Goal: Information Seeking & Learning: Learn about a topic

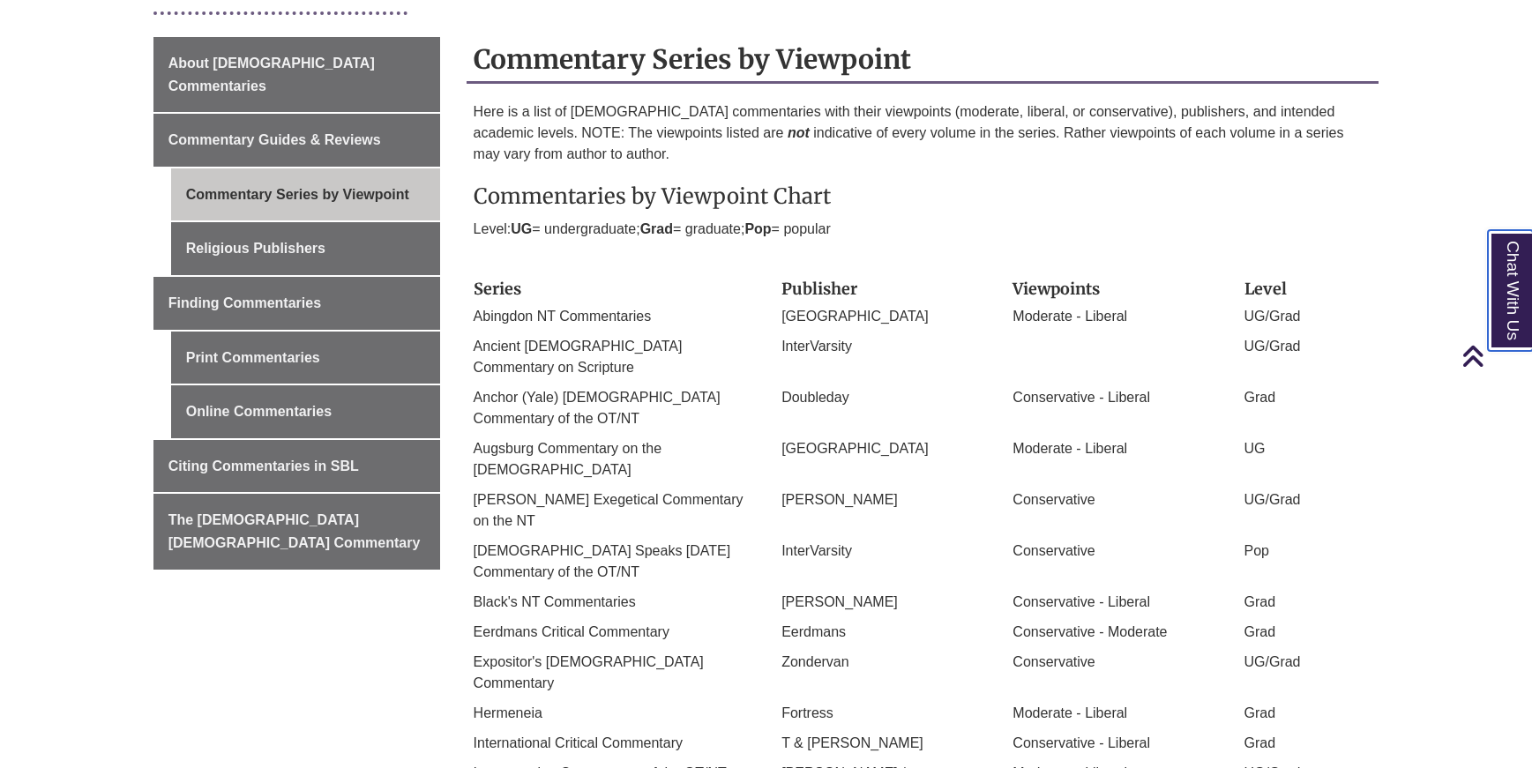
scroll to position [441, 0]
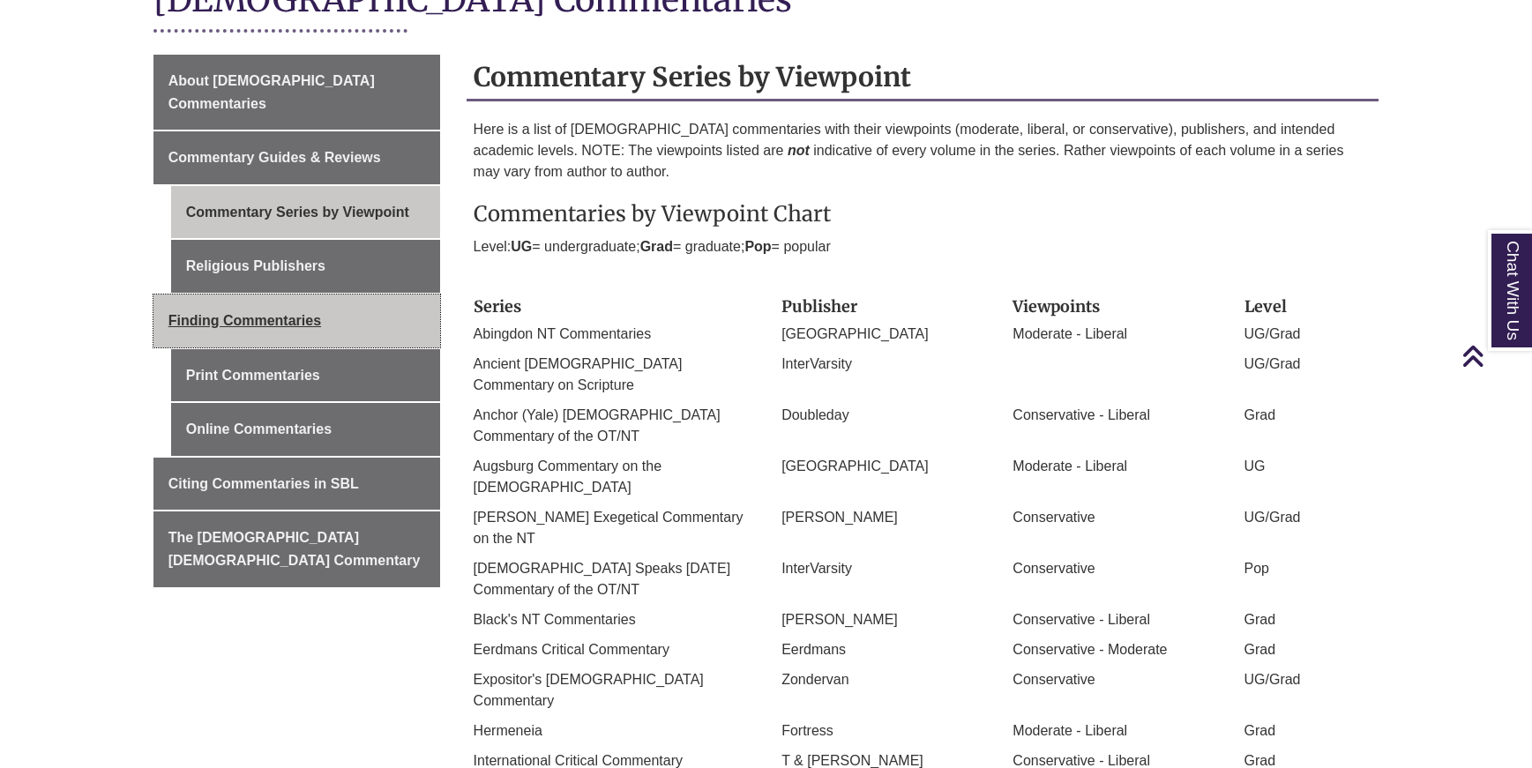
click at [234, 313] on span "Finding Commentaries" at bounding box center [244, 320] width 153 height 15
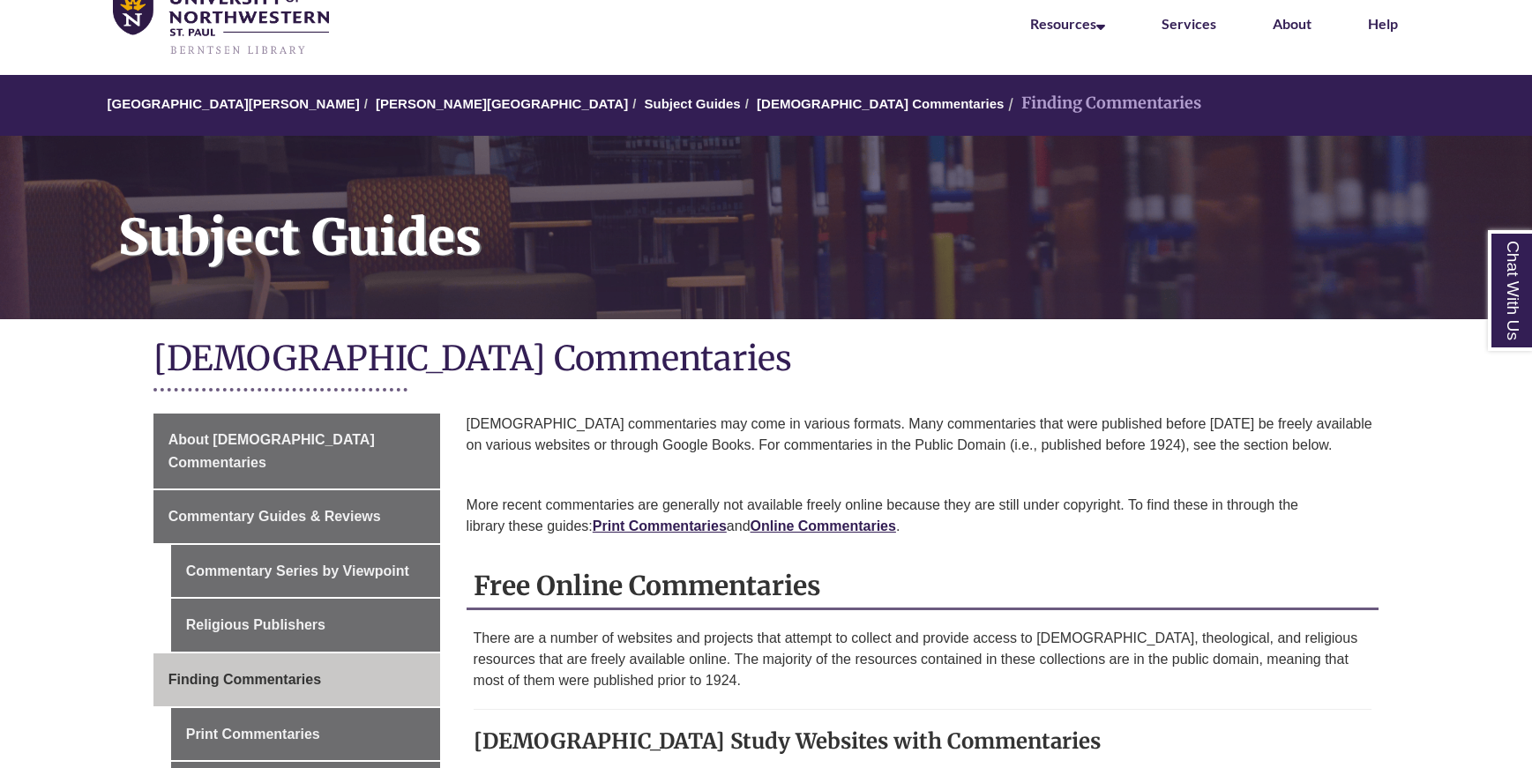
scroll to position [101, 0]
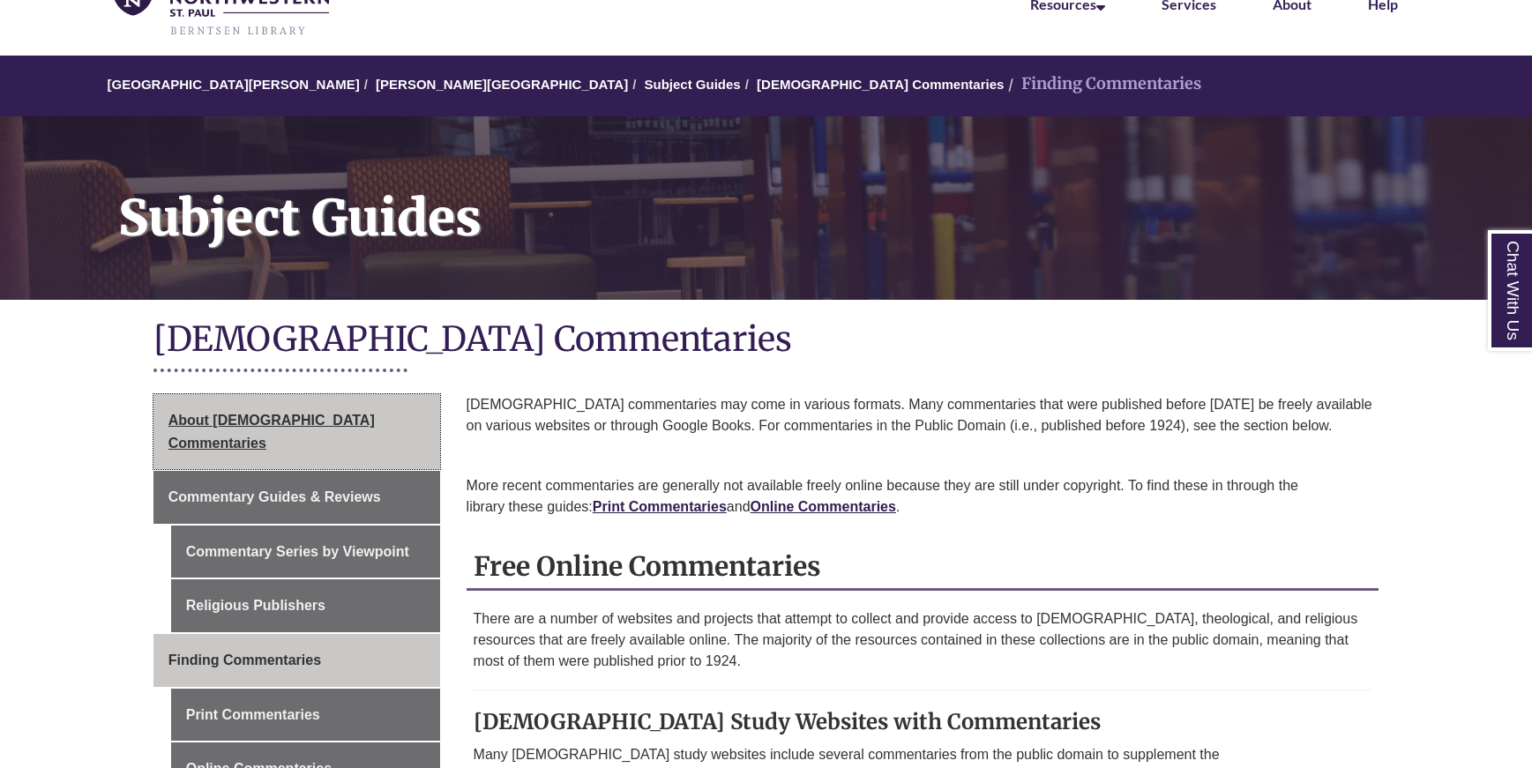
click at [213, 421] on span "About [DEMOGRAPHIC_DATA] Commentaries" at bounding box center [271, 432] width 206 height 38
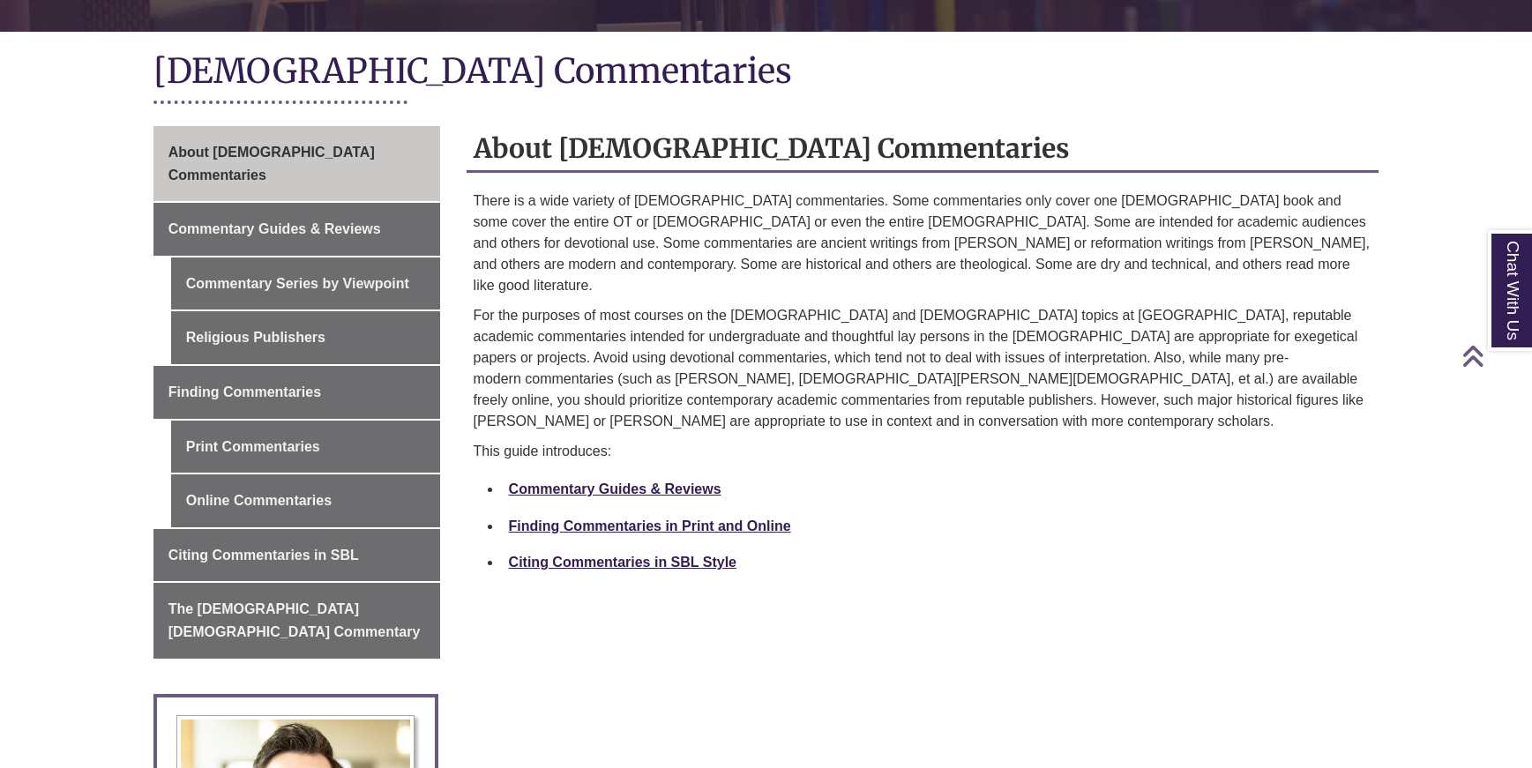
scroll to position [374, 0]
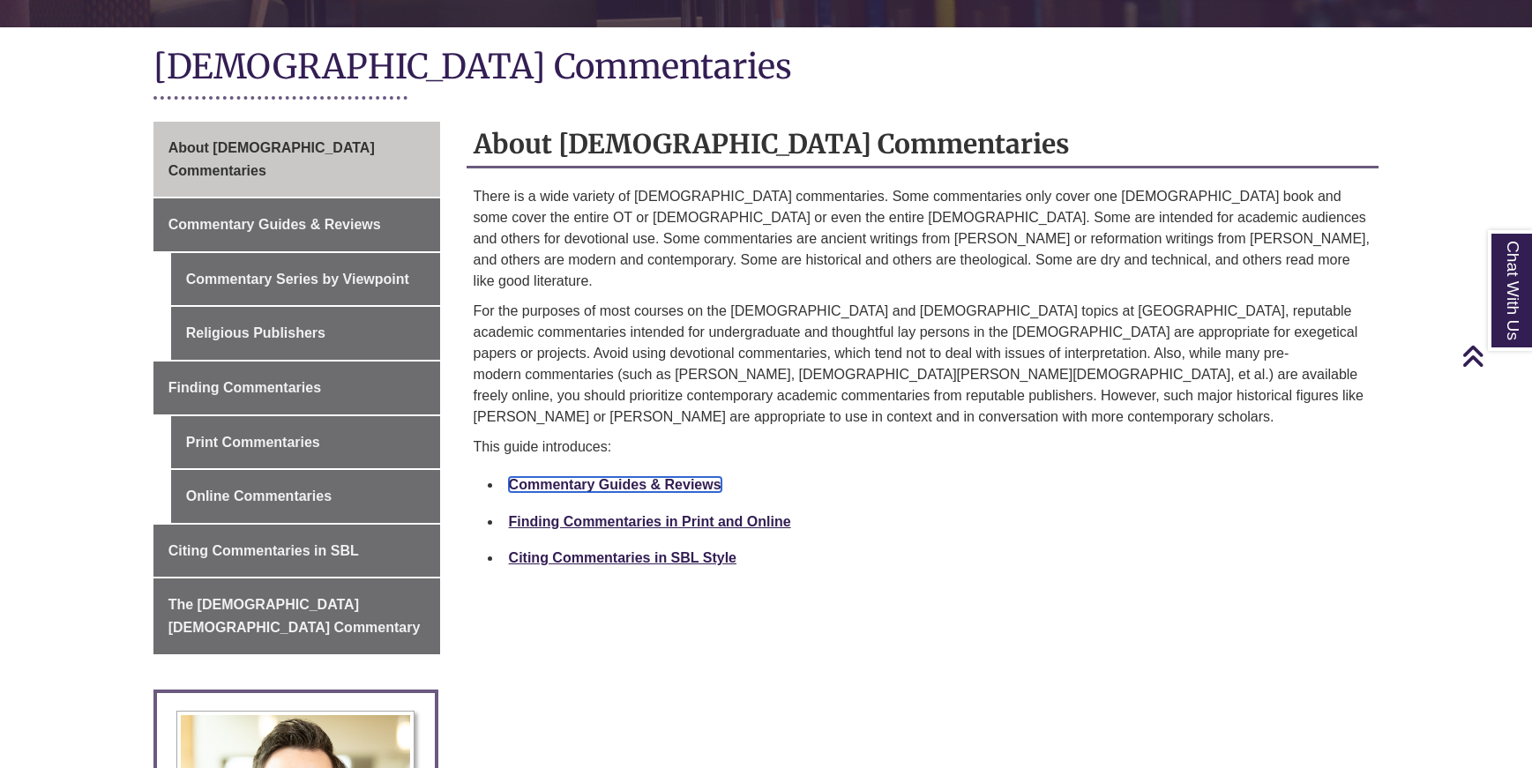
click at [535, 477] on link "Commentary Guides & Reviews" at bounding box center [615, 484] width 213 height 15
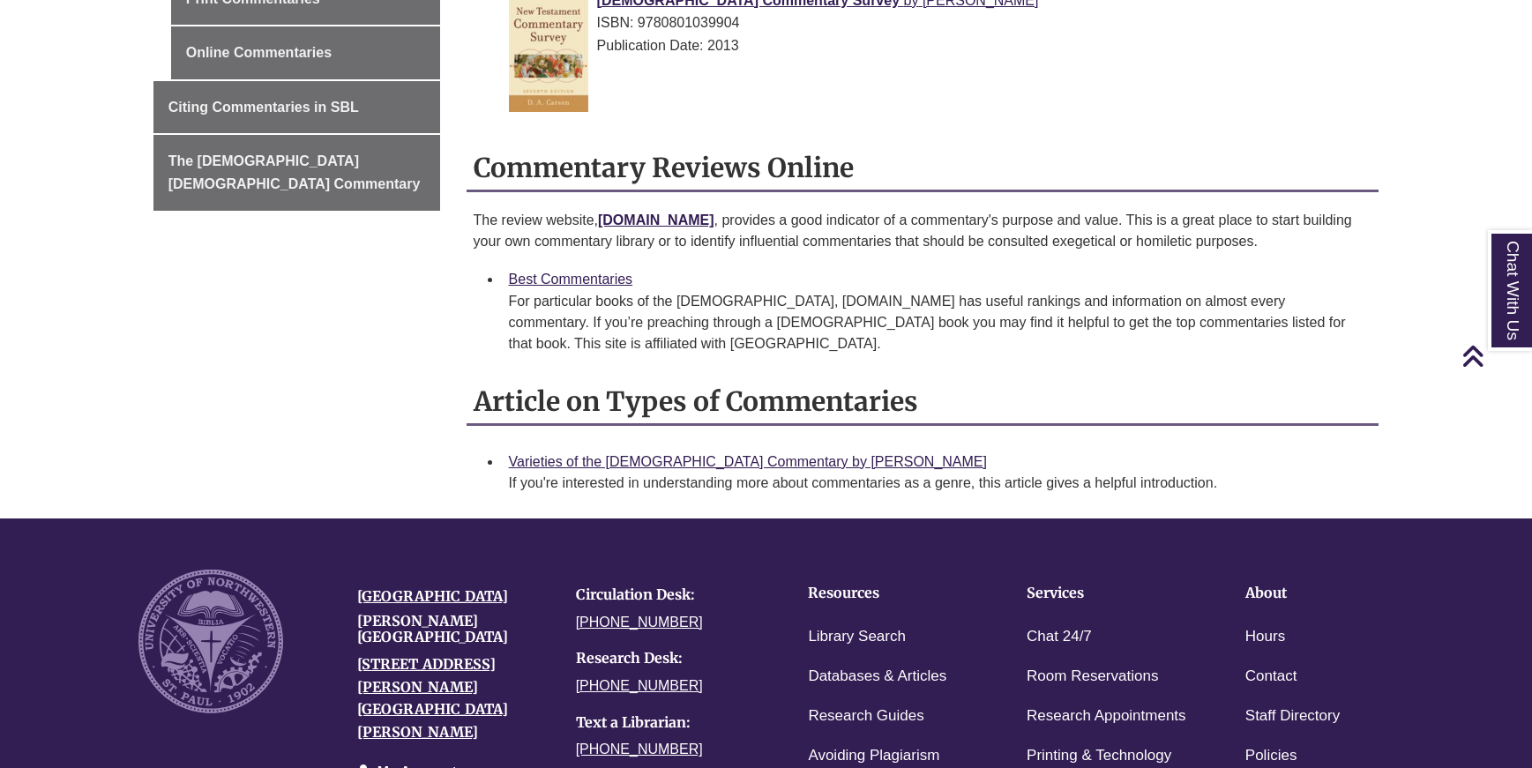
scroll to position [819, 0]
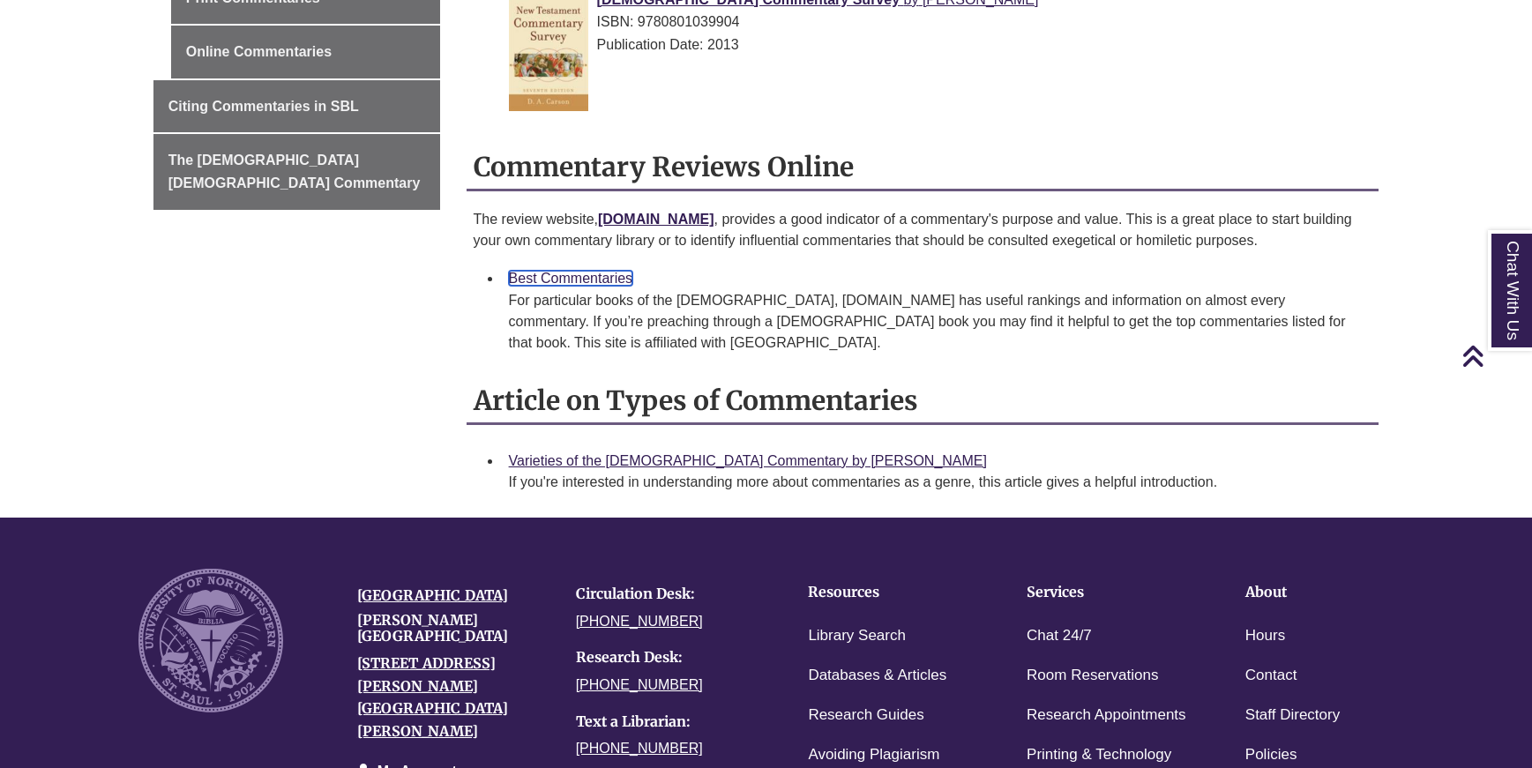
click at [552, 282] on link "Best Commentaries" at bounding box center [571, 278] width 124 height 15
click at [568, 286] on link "Best Commentaries" at bounding box center [571, 278] width 124 height 15
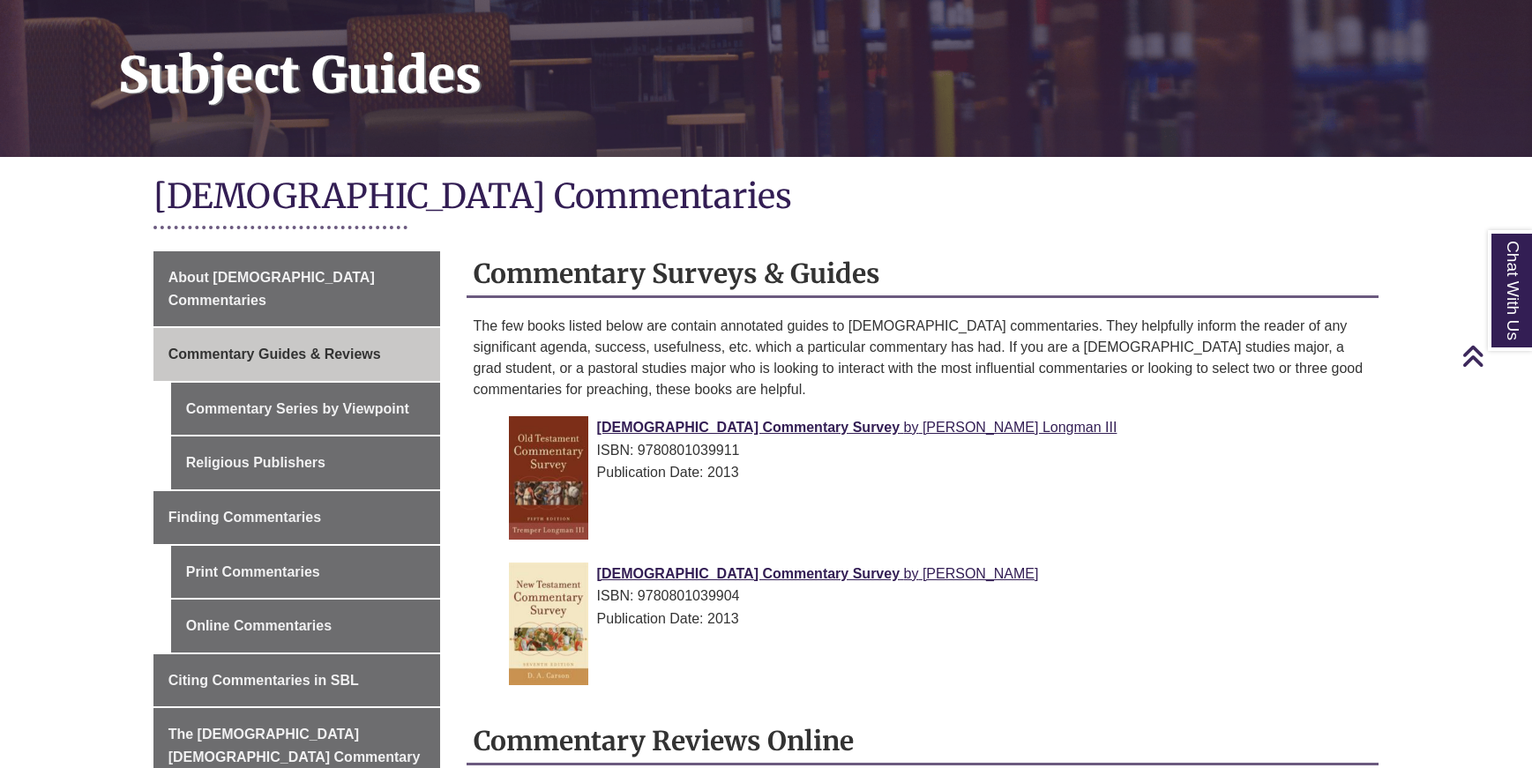
scroll to position [0, 0]
